Goal: Check status: Check status

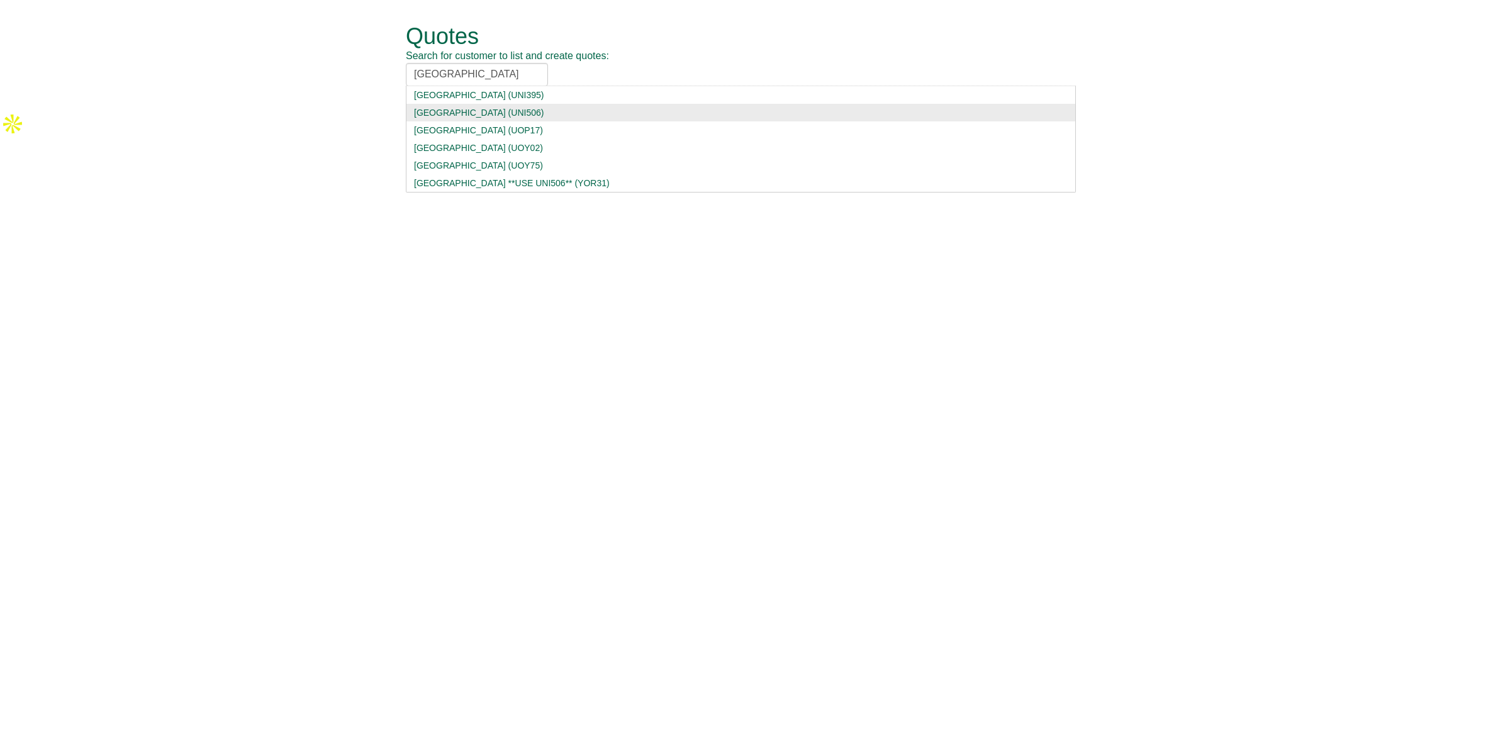
type input "[GEOGRAPHIC_DATA]"
click at [513, 111] on div "[GEOGRAPHIC_DATA] (UNI506)" at bounding box center [741, 112] width 654 height 13
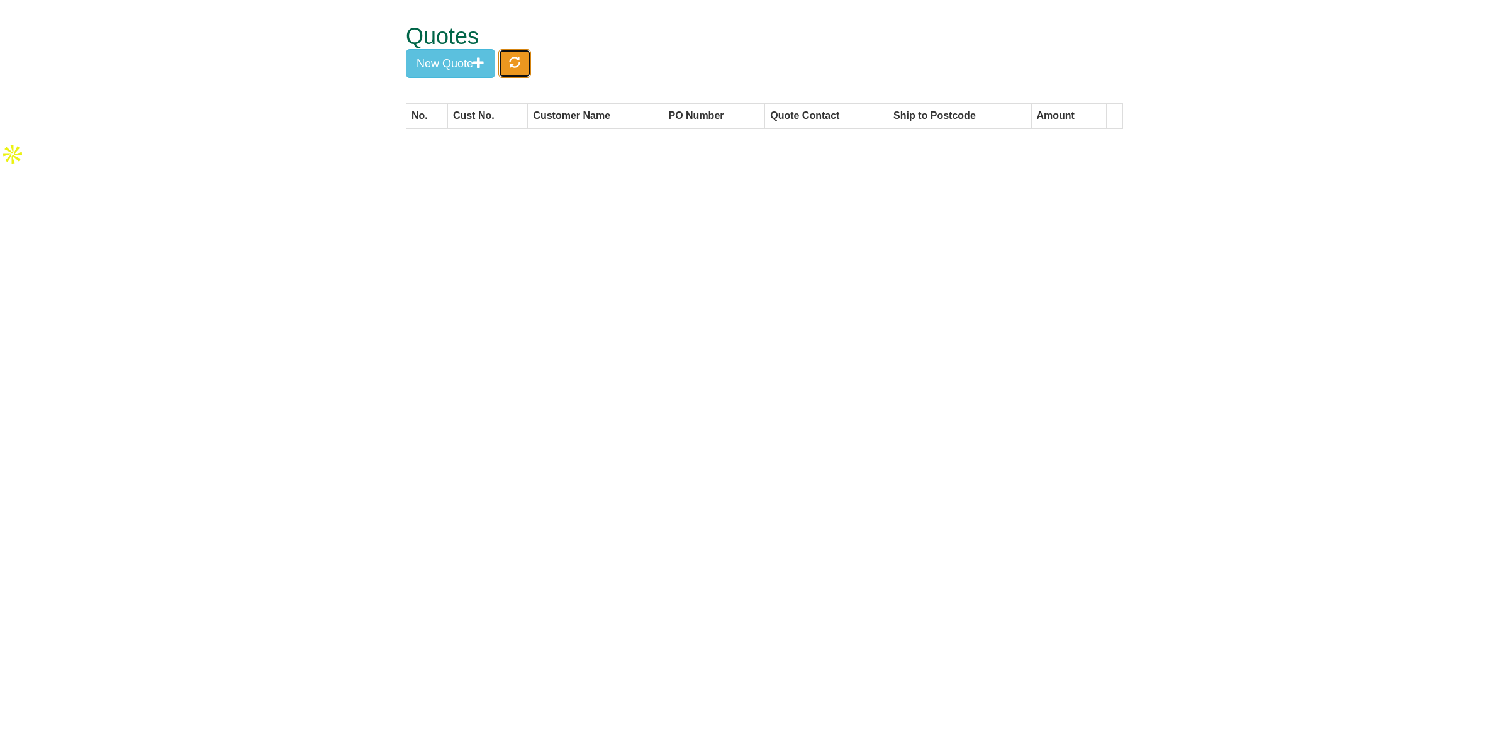
click at [520, 60] on span "button" at bounding box center [514, 62] width 11 height 11
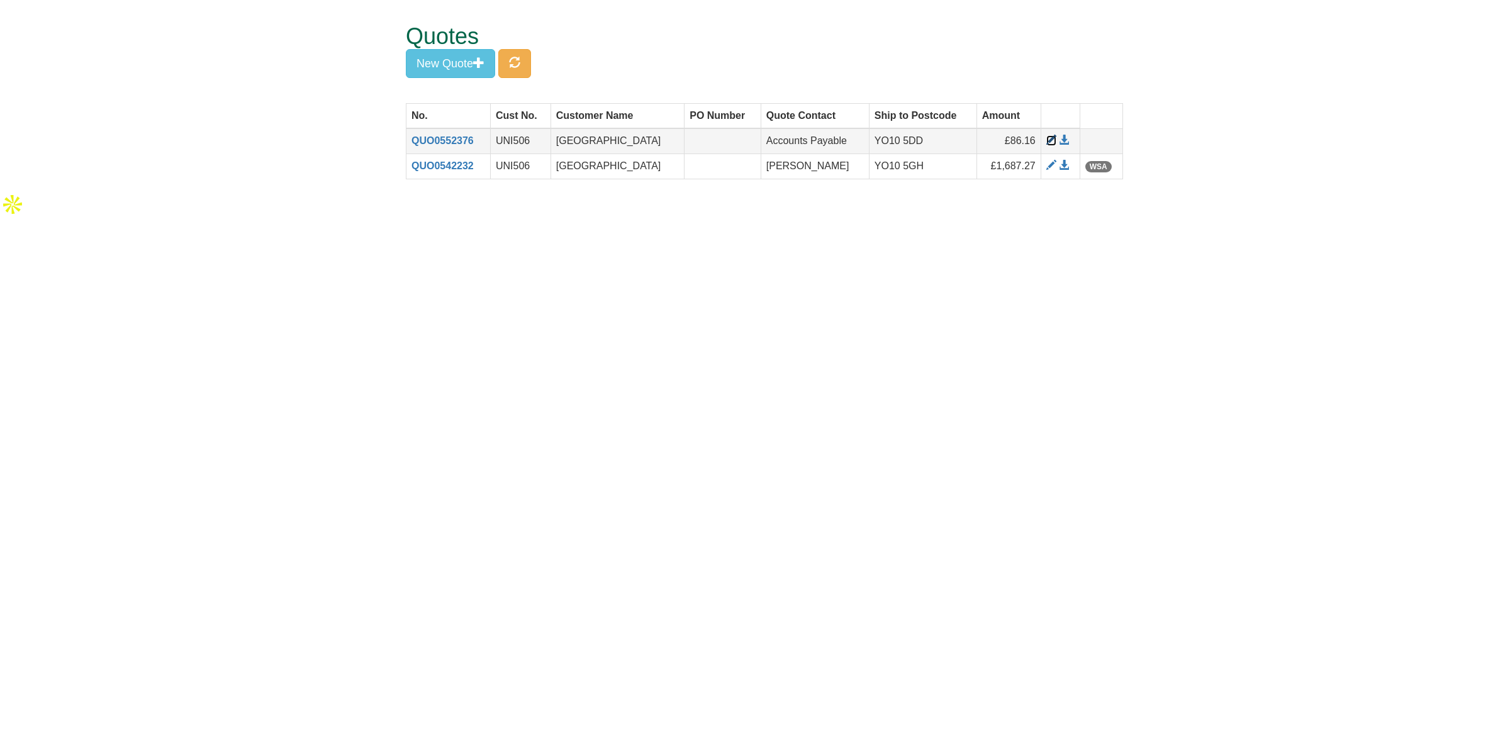
click at [1046, 140] on span at bounding box center [1051, 140] width 10 height 10
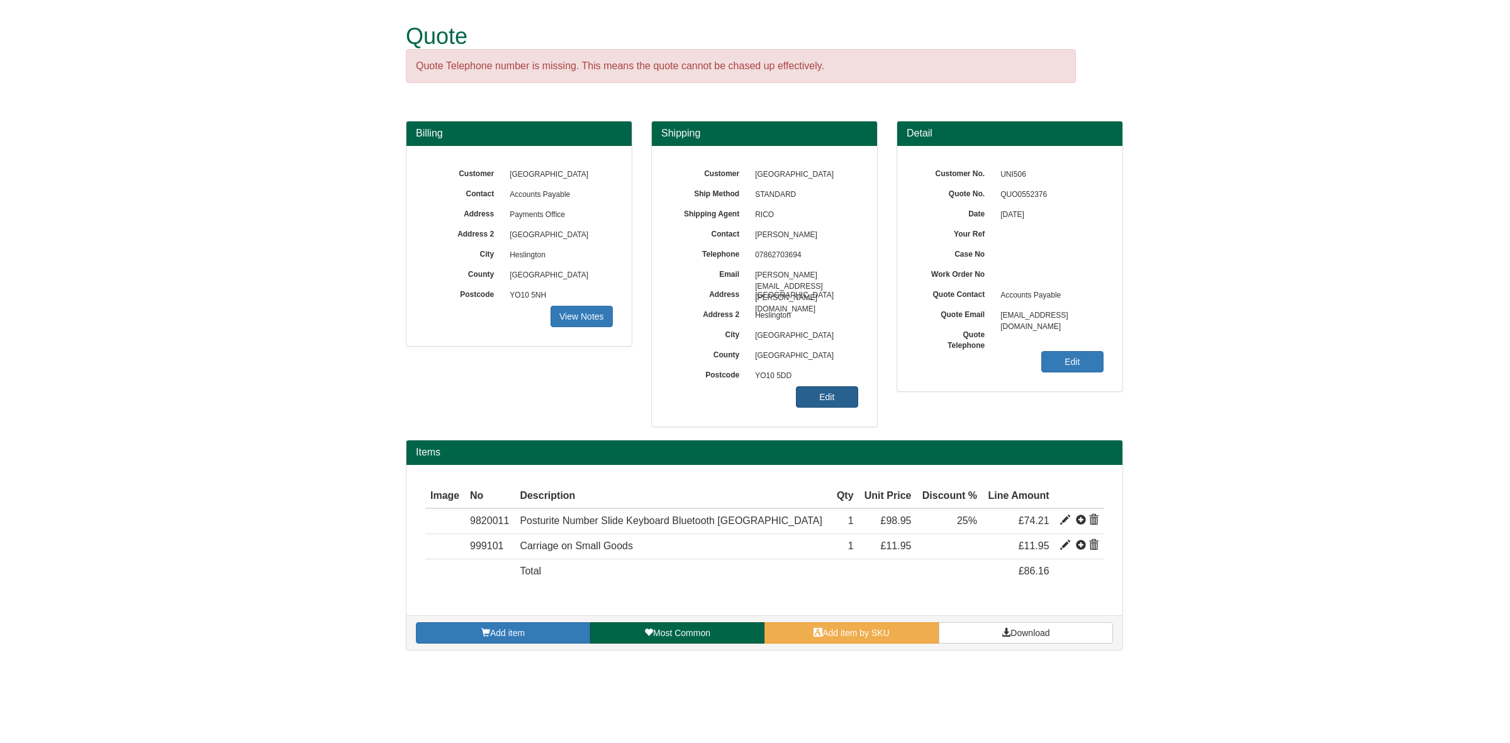
click at [851, 400] on link "Edit" at bounding box center [827, 396] width 62 height 21
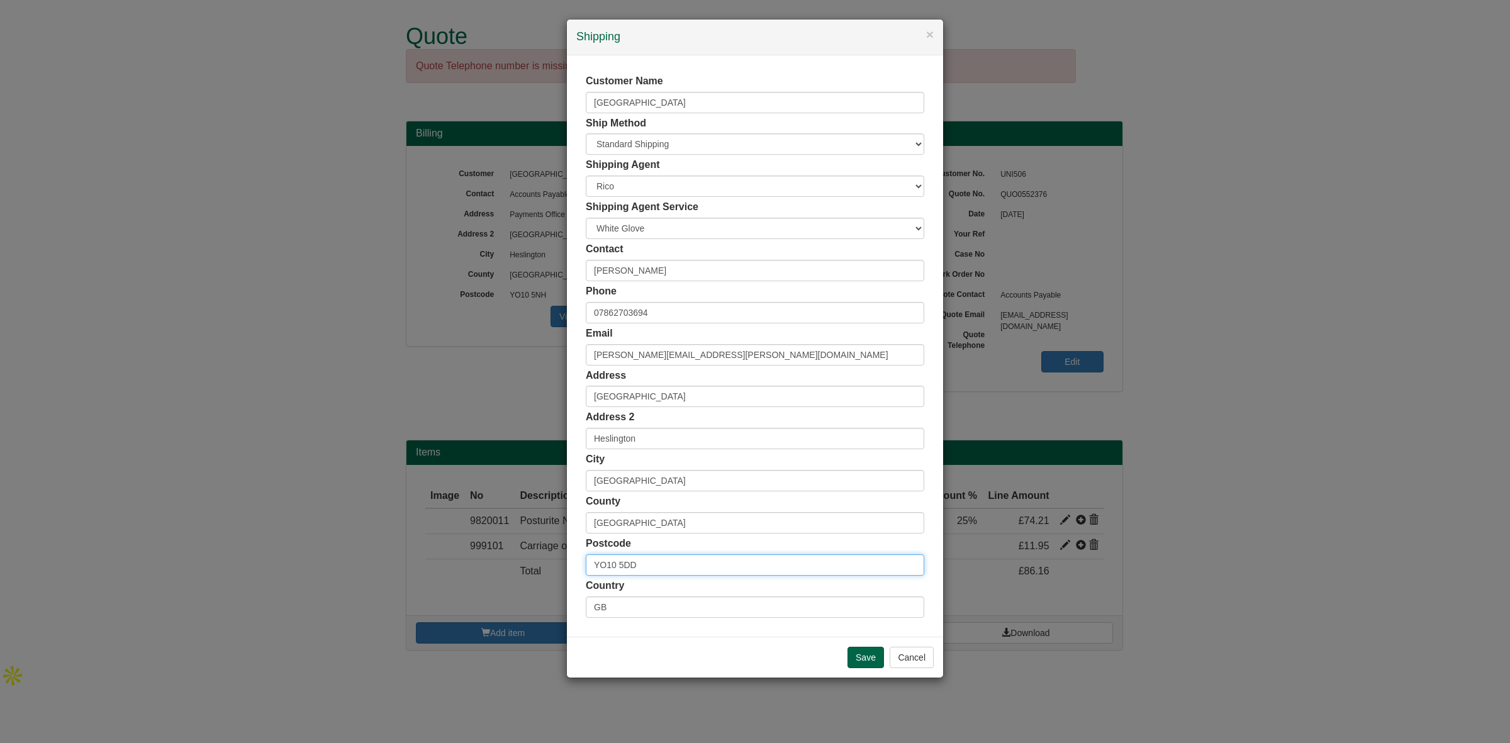
drag, startPoint x: 609, startPoint y: 564, endPoint x: 517, endPoint y: 568, distance: 92.0
click at [517, 568] on div "× Shipping Customer Name University of York Ship Method Free of Charge £5 Flat …" at bounding box center [755, 371] width 1510 height 743
paste input "31 8AF"
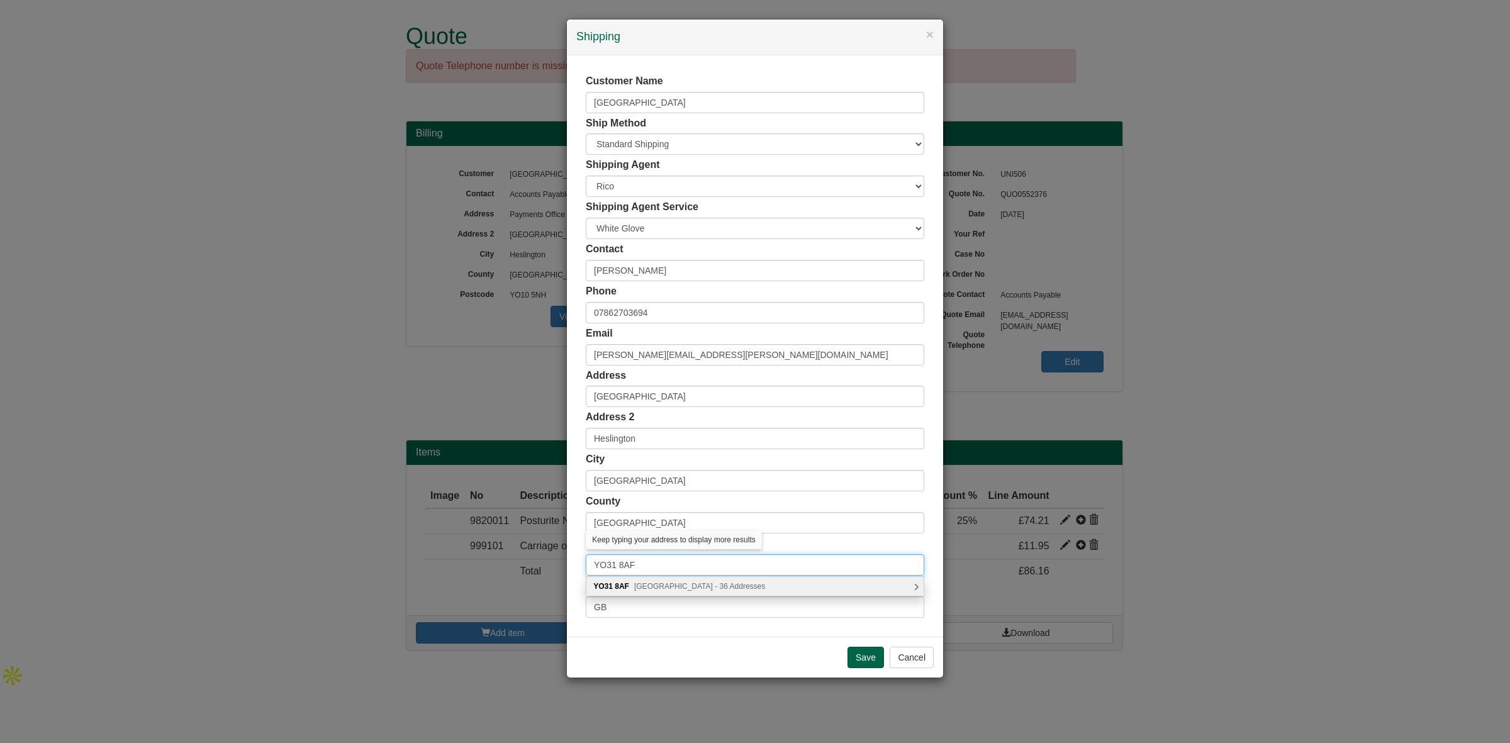
type input "YO31 8AF"
click at [705, 580] on div "YO31 8AF Haxby Road, York - 36 Addresses" at bounding box center [754, 586] width 337 height 19
click at [709, 590] on div "Cream, The Cocoa Works, Haxby Road York, YO31 8AF" at bounding box center [754, 586] width 337 height 19
type input "Cream, The Cocoa Works"
type input "[GEOGRAPHIC_DATA]"
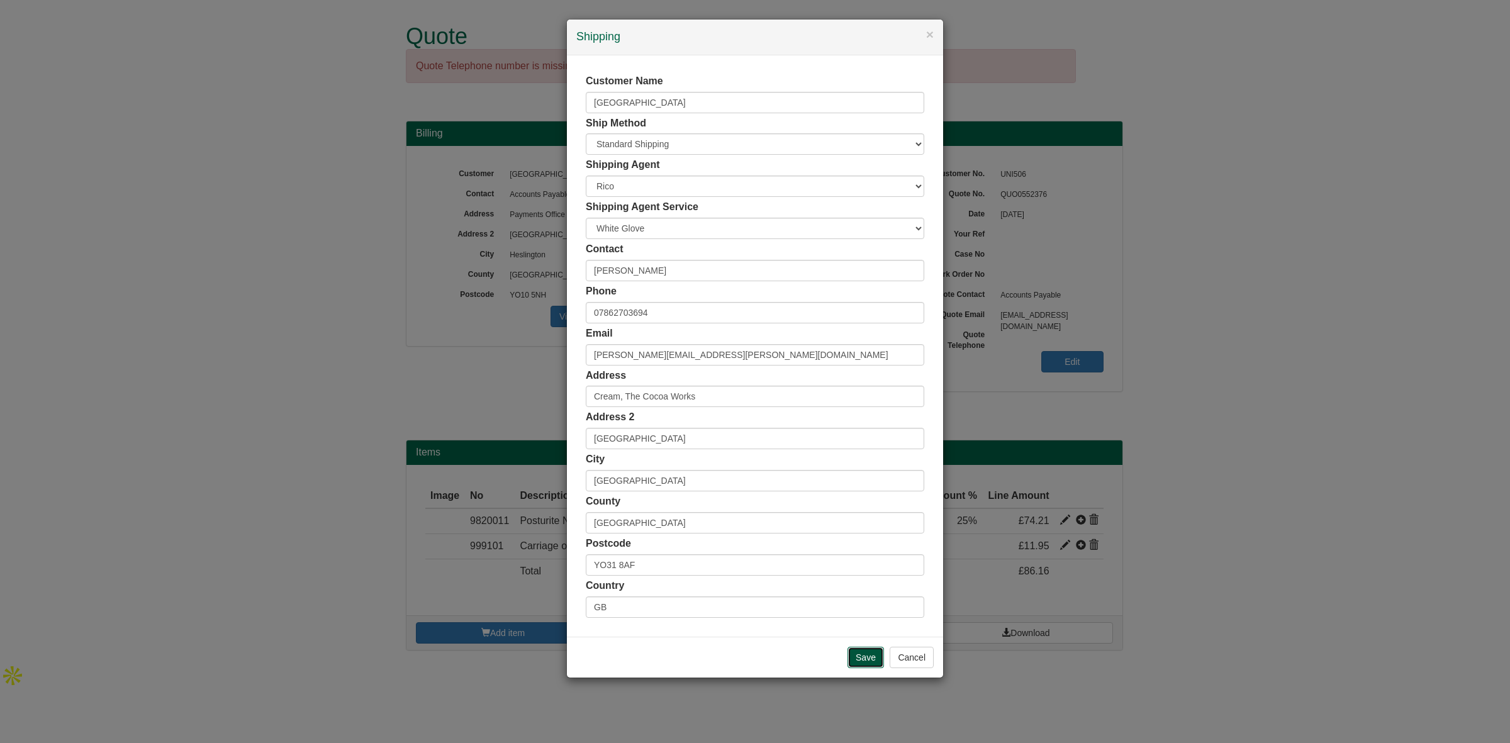
click at [861, 659] on input "Save" at bounding box center [866, 657] width 36 height 21
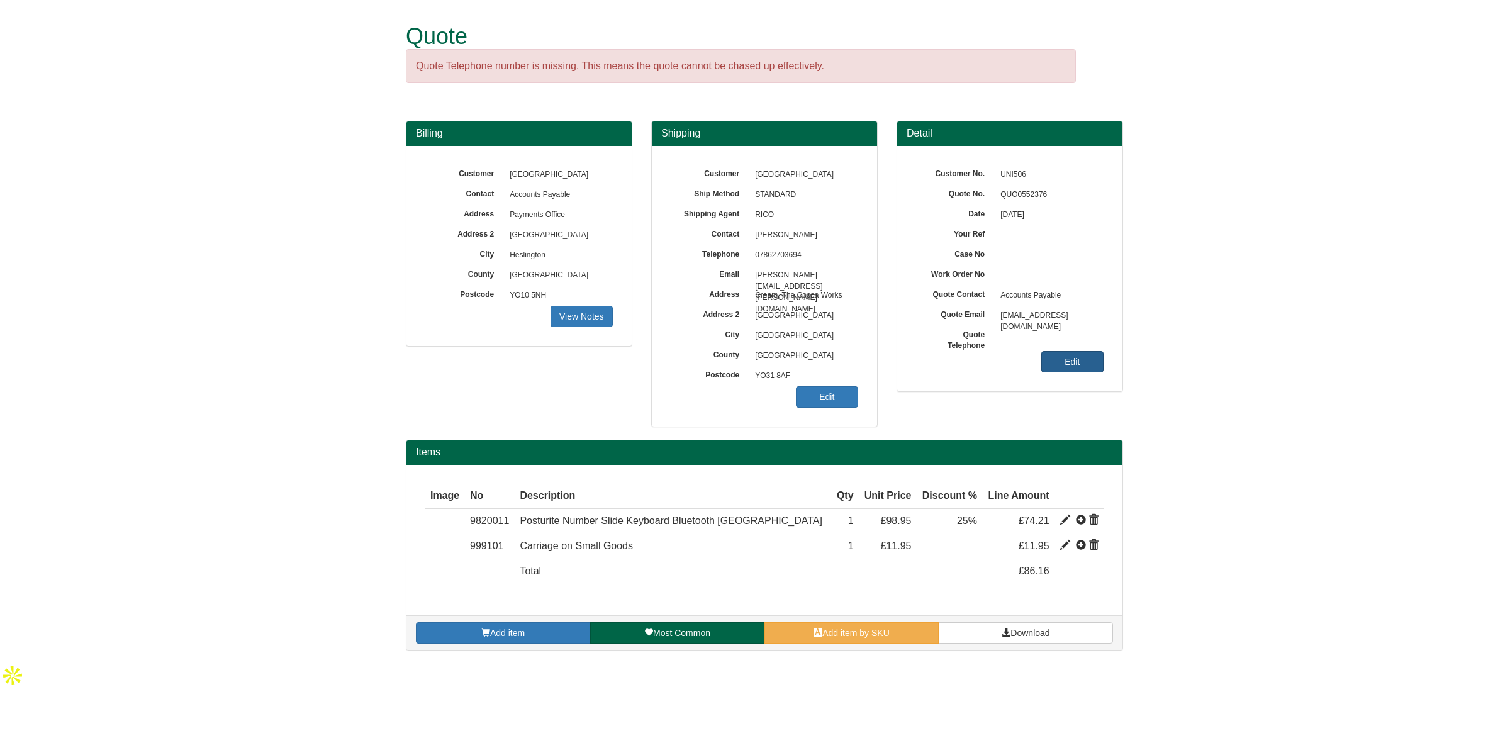
click at [1065, 366] on link "Edit" at bounding box center [1072, 361] width 62 height 21
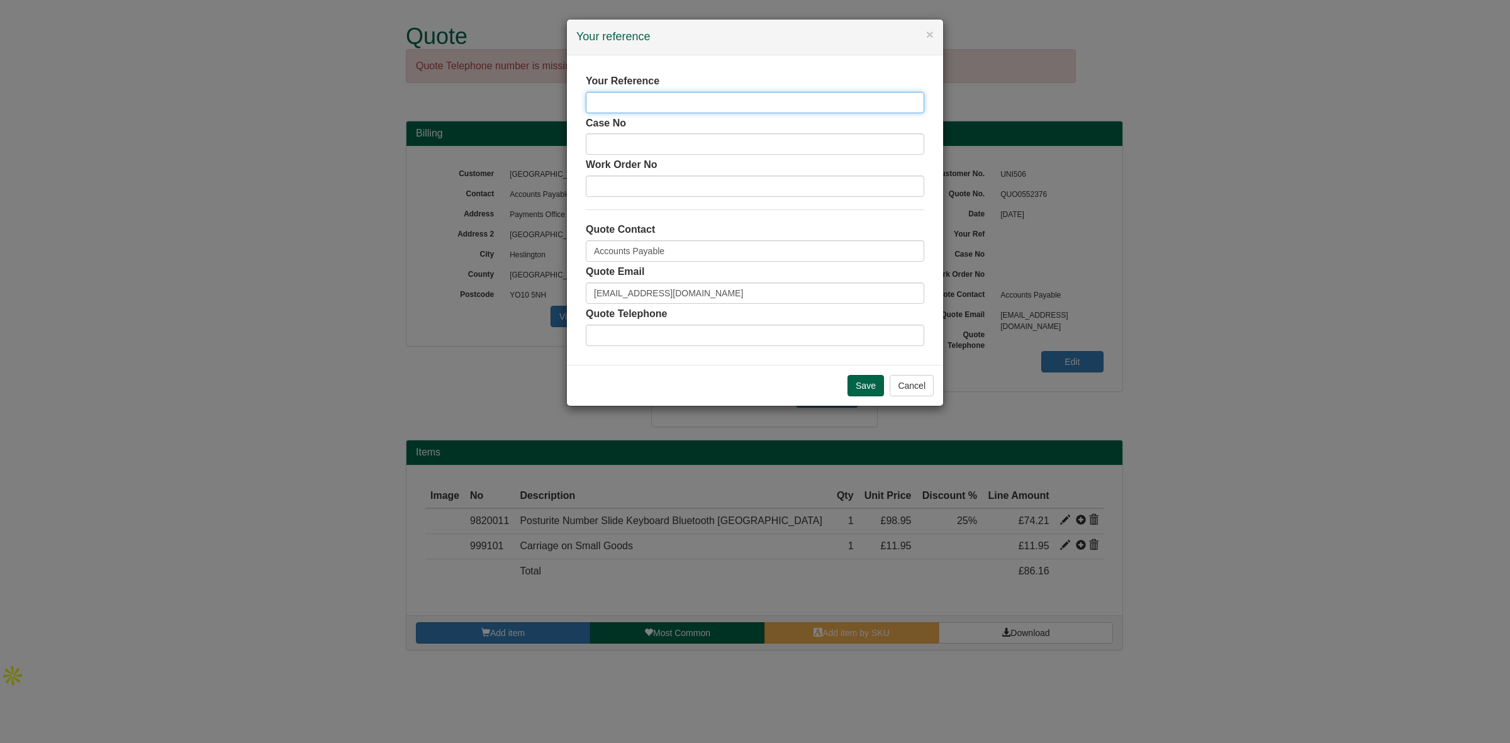
click at [677, 104] on input "text" at bounding box center [755, 102] width 339 height 21
paste input "[PERSON_NAME]"
type input "[PERSON_NAME]"
click at [855, 394] on input "Save" at bounding box center [866, 385] width 36 height 21
